Goal: Task Accomplishment & Management: Use online tool/utility

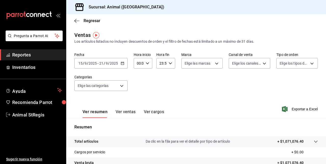
click at [119, 62] on div "[DATE] [DATE] - [DATE] [DATE]" at bounding box center [100, 63] width 53 height 11
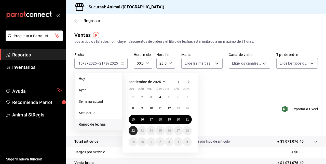
click at [134, 132] on abbr "22" at bounding box center [132, 131] width 3 height 4
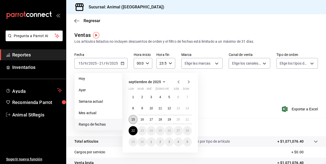
click at [133, 122] on button "15" at bounding box center [133, 119] width 9 height 9
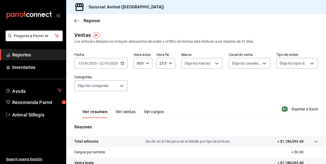
click at [122, 63] on icon "button" at bounding box center [123, 64] width 4 height 4
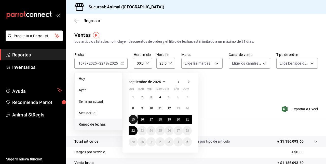
click at [131, 119] on abbr "15" at bounding box center [132, 120] width 3 height 4
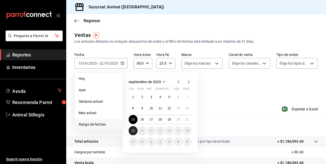
click at [133, 129] on abbr "22" at bounding box center [132, 131] width 3 height 4
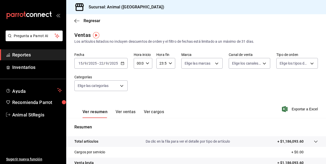
click at [147, 63] on icon "button" at bounding box center [148, 64] width 4 height 4
click at [138, 109] on span "05" at bounding box center [137, 110] width 1 height 4
type input "05:00"
click at [171, 62] on div at bounding box center [163, 82] width 326 height 164
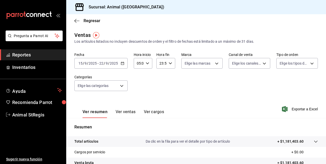
click at [169, 64] on icon "button" at bounding box center [171, 64] width 4 height 4
click at [160, 91] on span "05" at bounding box center [160, 92] width 1 height 4
click at [171, 74] on button "00" at bounding box center [169, 76] width 7 height 10
type input "05:00"
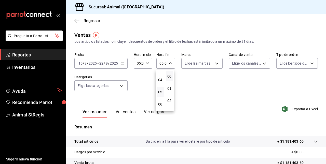
click at [218, 61] on div at bounding box center [163, 82] width 326 height 164
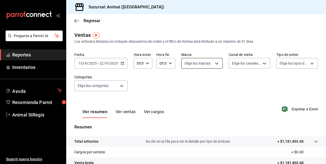
click at [216, 63] on body "Pregunta a Parrot AI Reportes Inventarios Ayuda Recomienda Parrot Animal StRegi…" at bounding box center [163, 82] width 326 height 164
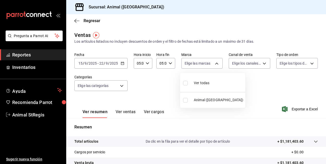
click at [203, 77] on li "Ver todas" at bounding box center [212, 82] width 65 height 15
type input "3f39fcdc-c8c4-4fff-883a-47b345d9391c"
checkbox input "true"
click at [260, 63] on div at bounding box center [163, 82] width 326 height 164
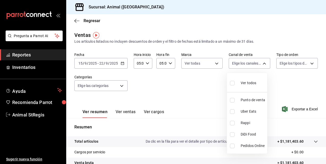
click at [260, 63] on body "Pregunta a Parrot AI Reportes Inventarios Ayuda Recomienda Parrot Animal StRegi…" at bounding box center [163, 82] width 326 height 164
click at [248, 80] on div "Ver todos" at bounding box center [243, 82] width 26 height 11
type input "PARROT,UBER_EATS,RAPPI,DIDI_FOOD,ONLINE"
checkbox input "true"
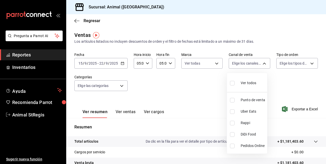
checkbox input "true"
click at [298, 65] on div at bounding box center [163, 82] width 326 height 164
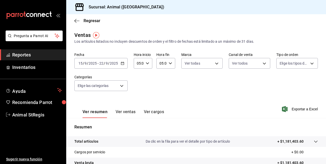
click at [298, 65] on body "Pregunta a Parrot AI Reportes Inventarios Ayuda Recomienda Parrot Animal StRegi…" at bounding box center [163, 82] width 326 height 164
click at [291, 81] on span "Ver todos" at bounding box center [295, 83] width 16 height 5
type input "3f245141-8cb2-4099-bf0f-bc16ed99609a,be50bec9-a7ef-41cc-9154-7015b9ad380c,EXTER…"
checkbox input "true"
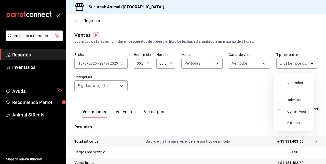
checkbox input "true"
click at [121, 87] on div at bounding box center [163, 82] width 326 height 164
click at [121, 87] on body "Pregunta a Parrot AI Reportes Inventarios Ayuda Recomienda Parrot Animal StRegi…" at bounding box center [163, 82] width 326 height 164
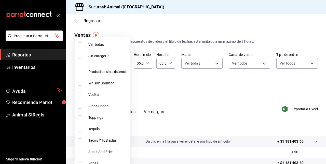
click at [94, 45] on span "Ver todas" at bounding box center [107, 44] width 39 height 5
type input "ab590da7-d0c4-47a8-ac4f-44aecaaca930,928f1d8c-49b4-4cad-a5c8-35f7885dcb7c,2440b…"
checkbox input "true"
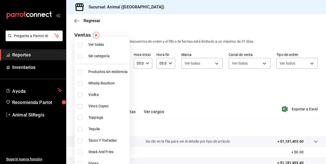
checkbox input "true"
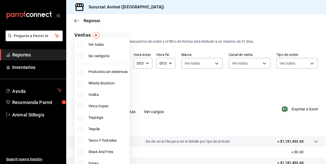
checkbox input "true"
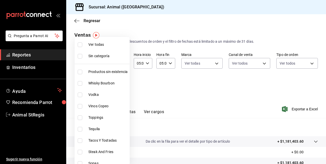
checkbox input "true"
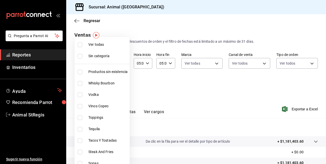
checkbox input "true"
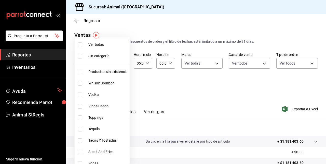
checkbox input "true"
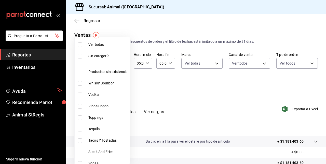
checkbox input "true"
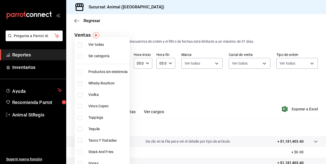
checkbox input "true"
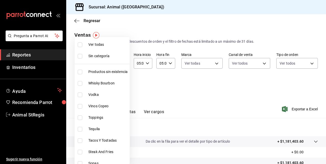
checkbox input "true"
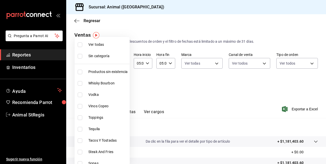
checkbox input "true"
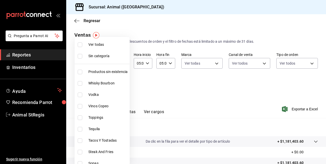
checkbox input "true"
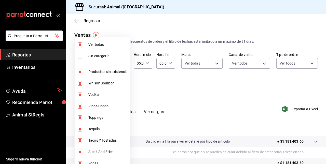
click at [208, 94] on div at bounding box center [163, 82] width 326 height 164
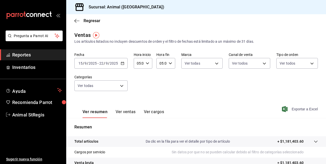
click at [294, 110] on span "Exportar a Excel" at bounding box center [300, 109] width 35 height 6
click at [77, 21] on icon "button" at bounding box center [76, 21] width 5 height 0
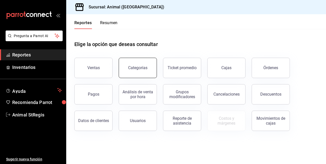
click at [138, 70] on div "Categorías" at bounding box center [137, 67] width 19 height 5
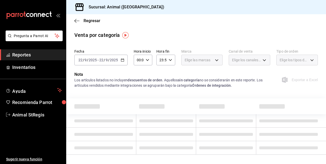
click at [93, 63] on div "[DATE] [DATE] - [DATE] [DATE]" at bounding box center [100, 60] width 53 height 11
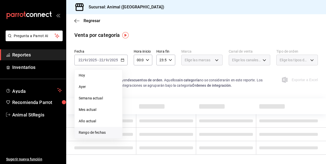
click at [85, 130] on span "Rango de fechas" at bounding box center [98, 132] width 39 height 5
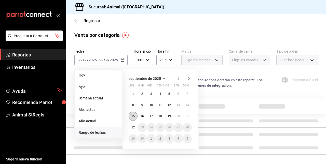
click at [134, 115] on abbr "15" at bounding box center [132, 117] width 3 height 4
click at [189, 114] on button "21" at bounding box center [187, 116] width 9 height 9
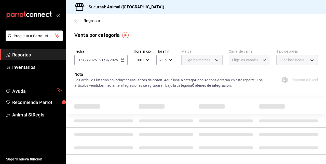
click at [169, 59] on icon "button" at bounding box center [171, 60] width 4 height 4
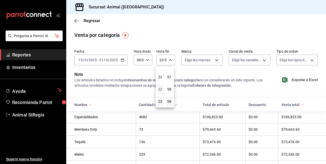
click at [160, 88] on span "22" at bounding box center [160, 89] width 1 height 4
click at [161, 101] on span "23" at bounding box center [160, 102] width 1 height 4
type input "23:59"
click at [262, 89] on div at bounding box center [163, 82] width 326 height 164
click at [287, 81] on span "Exportar a Excel" at bounding box center [300, 80] width 35 height 6
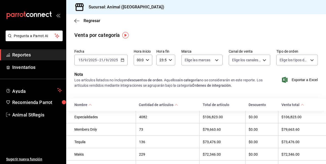
click at [122, 61] on icon "button" at bounding box center [123, 60] width 4 height 4
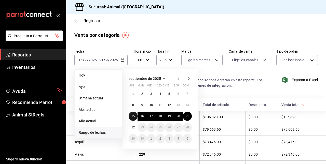
click at [133, 115] on abbr "15" at bounding box center [132, 117] width 3 height 4
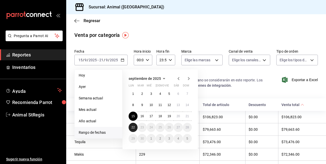
click at [134, 126] on abbr "22" at bounding box center [132, 128] width 3 height 4
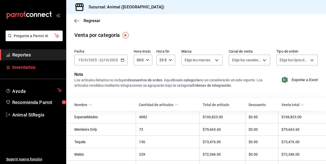
click at [21, 67] on span "Inventarios" at bounding box center [37, 67] width 50 height 7
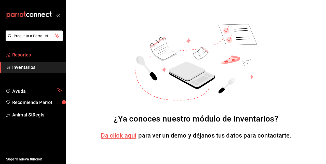
click at [20, 56] on span "Reportes" at bounding box center [37, 54] width 50 height 7
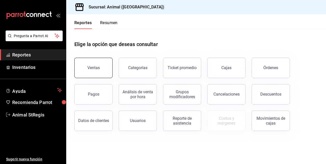
click at [87, 68] on button "Ventas" at bounding box center [93, 68] width 38 height 20
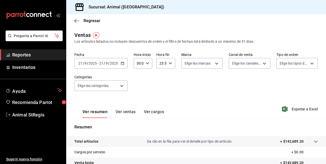
click at [121, 63] on icon "button" at bounding box center [123, 64] width 4 height 4
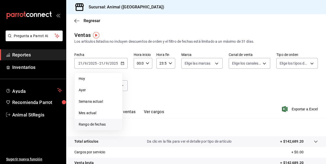
click at [84, 123] on span "Rango de fechas" at bounding box center [98, 124] width 39 height 5
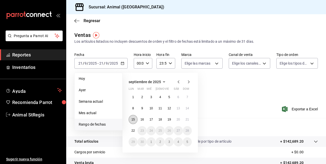
click at [135, 121] on abbr "15" at bounding box center [132, 120] width 3 height 4
click at [134, 131] on abbr "22" at bounding box center [132, 131] width 3 height 4
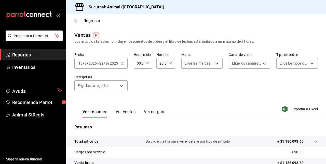
click at [148, 62] on icon "button" at bounding box center [148, 64] width 4 height 4
click at [138, 104] on span "05" at bounding box center [137, 105] width 1 height 4
type input "05:00"
click at [148, 80] on button "00" at bounding box center [146, 76] width 7 height 10
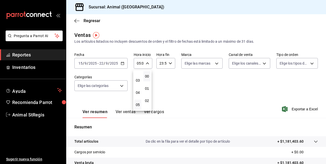
click at [169, 62] on div at bounding box center [163, 82] width 326 height 164
click at [169, 62] on icon "button" at bounding box center [171, 64] width 4 height 4
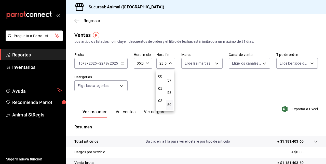
scroll to position [31, 0]
click at [160, 106] on span "05" at bounding box center [160, 106] width 1 height 4
click at [170, 73] on button "00" at bounding box center [169, 76] width 7 height 10
type input "05:00"
click at [205, 65] on div at bounding box center [163, 82] width 326 height 164
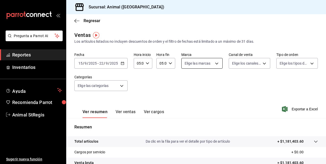
click at [213, 65] on body "Pregunta a Parrot AI Reportes Inventarios Ayuda Recomienda Parrot Animal StRegi…" at bounding box center [163, 82] width 326 height 164
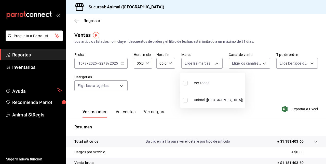
click at [200, 82] on span "Ver todas" at bounding box center [202, 83] width 16 height 5
type input "3f39fcdc-c8c4-4fff-883a-47b345d9391c"
checkbox input "true"
click at [267, 66] on div at bounding box center [163, 82] width 326 height 164
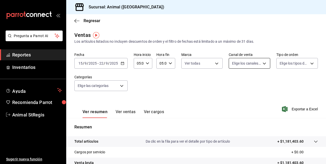
click at [263, 63] on body "Pregunta a Parrot AI Reportes Inventarios Ayuda Recomienda Parrot Animal StRegi…" at bounding box center [163, 82] width 326 height 164
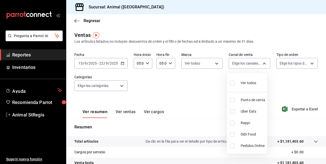
click at [250, 83] on span "Ver todos" at bounding box center [249, 83] width 16 height 5
type input "PARROT,UBER_EATS,RAPPI,DIDI_FOOD,ONLINE"
checkbox input "true"
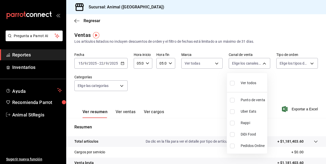
checkbox input "true"
click at [309, 63] on div at bounding box center [163, 82] width 326 height 164
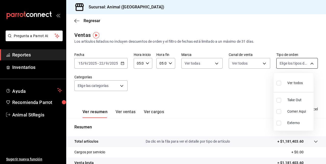
click at [307, 63] on body "Pregunta a Parrot AI Reportes Inventarios Ayuda Recomienda Parrot Animal StRegi…" at bounding box center [163, 82] width 326 height 164
click at [278, 87] on div "Ver todos" at bounding box center [290, 82] width 26 height 11
type input "3f245141-8cb2-4099-bf0f-bc16ed99609a,be50bec9-a7ef-41cc-9154-7015b9ad380c,EXTER…"
checkbox input "true"
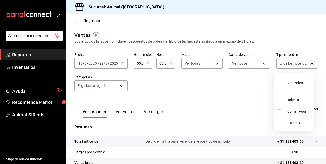
checkbox input "true"
click at [121, 87] on div at bounding box center [163, 82] width 326 height 164
click at [121, 87] on body "Pregunta a Parrot AI Reportes Inventarios Ayuda Recomienda Parrot Animal StRegi…" at bounding box center [163, 82] width 326 height 164
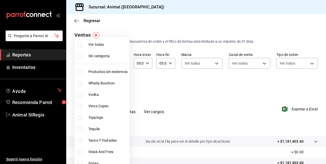
click at [94, 46] on span "Ver todas" at bounding box center [107, 44] width 39 height 5
type input "ab590da7-d0c4-47a8-ac4f-44aecaaca930,928f1d8c-49b4-4cad-a5c8-35f7885dcb7c,2440b…"
checkbox input "true"
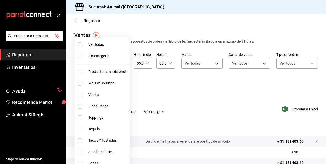
checkbox input "true"
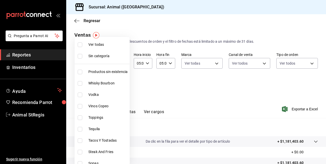
checkbox input "true"
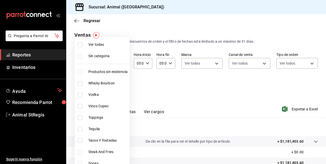
checkbox input "true"
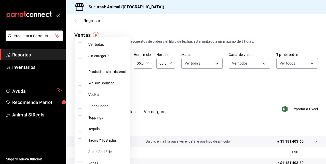
checkbox input "true"
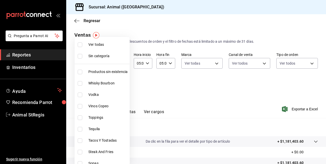
checkbox input "true"
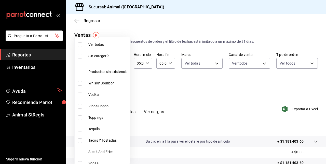
checkbox input "true"
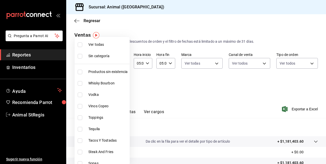
checkbox input "true"
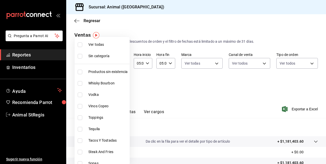
checkbox input "true"
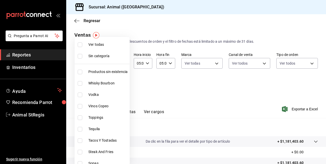
checkbox input "true"
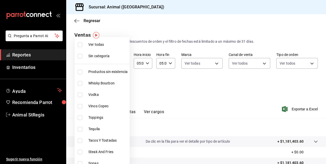
checkbox input "true"
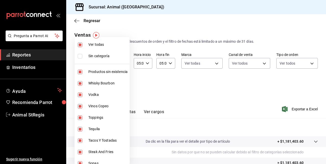
click at [207, 106] on div at bounding box center [163, 82] width 326 height 164
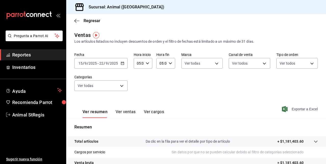
click at [292, 110] on span "Exportar a Excel" at bounding box center [300, 109] width 35 height 6
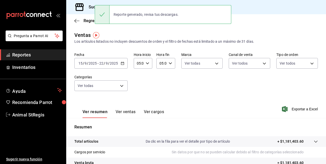
click at [124, 62] on icon "button" at bounding box center [123, 64] width 4 height 4
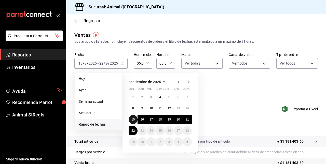
click at [134, 120] on abbr "15" at bounding box center [132, 120] width 3 height 4
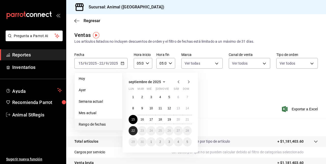
click at [134, 131] on abbr "22" at bounding box center [132, 131] width 3 height 4
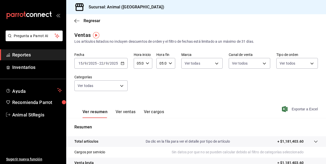
click at [290, 109] on span "Exportar a Excel" at bounding box center [300, 109] width 35 height 6
